Goal: Check status: Check status

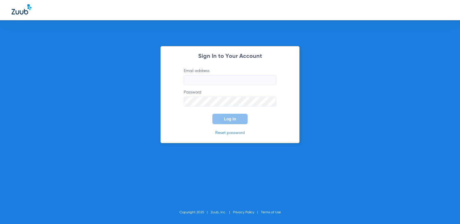
click at [209, 78] on input "Email address" at bounding box center [230, 80] width 92 height 10
type input "[EMAIL_ADDRESS][DOMAIN_NAME]"
click at [212, 114] on button "Log In" at bounding box center [229, 119] width 35 height 10
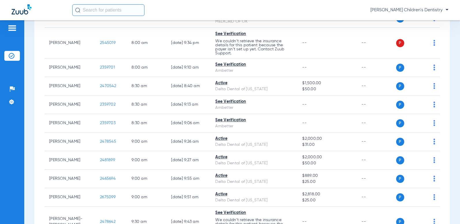
scroll to position [29, 0]
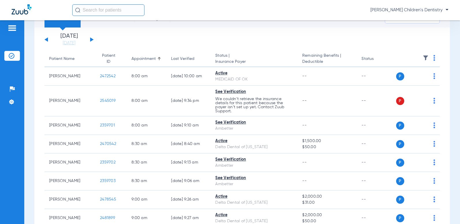
click at [91, 40] on button at bounding box center [91, 39] width 3 height 4
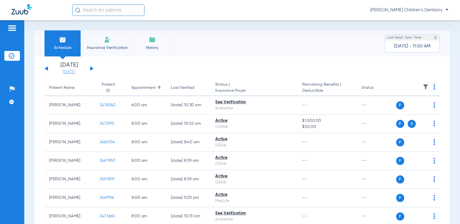
click at [70, 73] on link "[DATE]" at bounding box center [69, 72] width 35 height 6
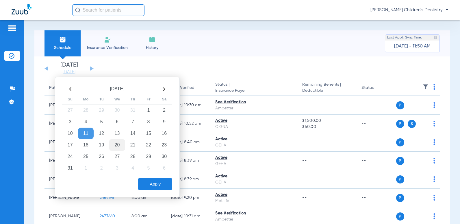
click at [118, 148] on td "20" at bounding box center [117, 145] width 16 height 12
click at [170, 181] on button "Apply" at bounding box center [155, 184] width 34 height 12
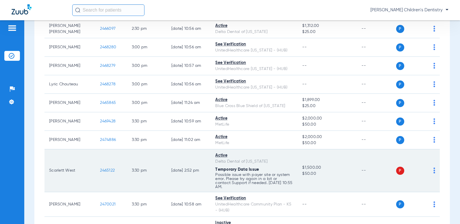
scroll to position [1329, 0]
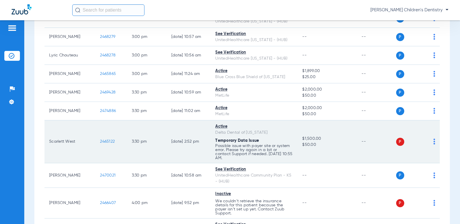
click at [100, 144] on td "2465122" at bounding box center [110, 141] width 31 height 43
click at [100, 142] on span "2465122" at bounding box center [107, 141] width 15 height 4
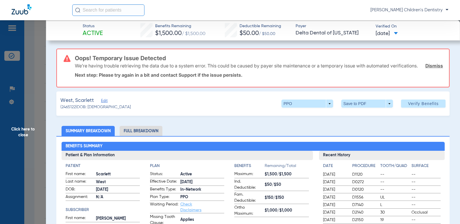
click at [430, 68] on link "Dismiss" at bounding box center [434, 66] width 18 height 6
